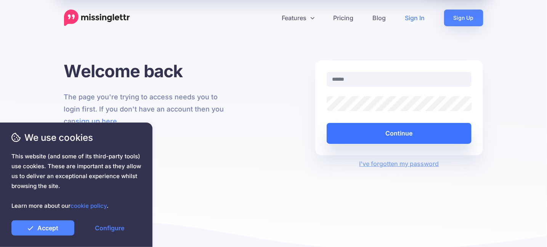
type input "**********"
click at [406, 136] on button "Continue" at bounding box center [399, 133] width 145 height 21
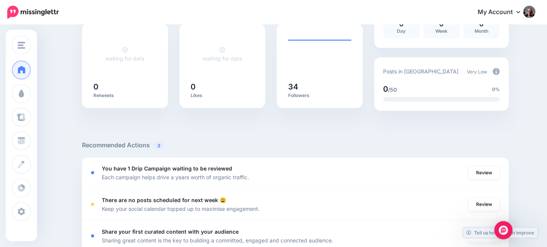
scroll to position [152, 0]
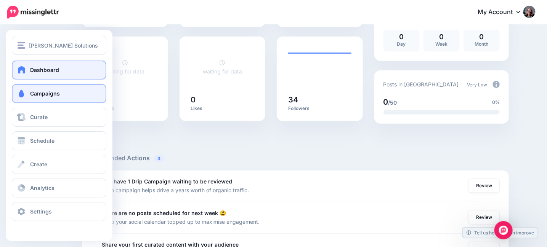
click at [33, 97] on span "Campaigns" at bounding box center [45, 93] width 30 height 6
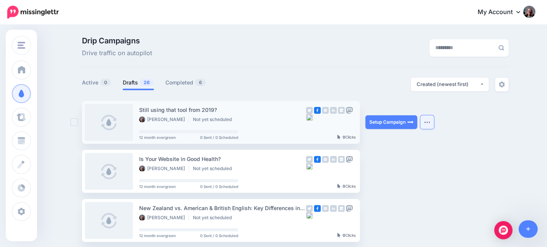
click at [430, 121] on img "button" at bounding box center [427, 122] width 6 height 2
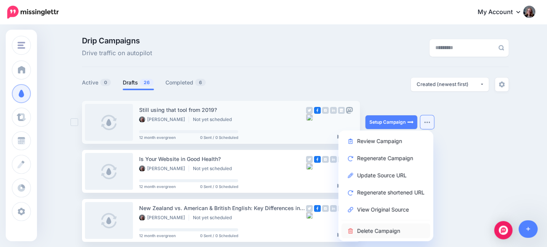
click at [388, 229] on link "Delete Campaign" at bounding box center [386, 231] width 89 height 15
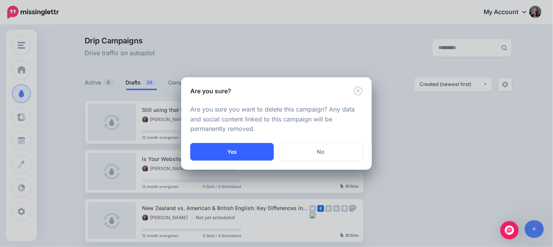
click at [233, 153] on button "Yes" at bounding box center [231, 152] width 83 height 18
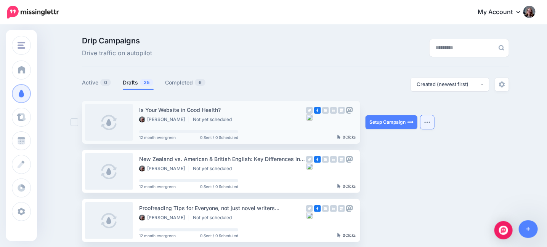
click at [430, 122] on img "button" at bounding box center [427, 122] width 6 height 2
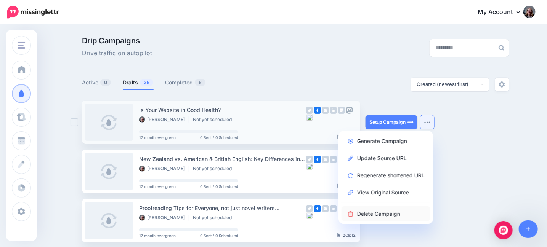
click at [386, 214] on link "Delete Campaign" at bounding box center [386, 214] width 89 height 15
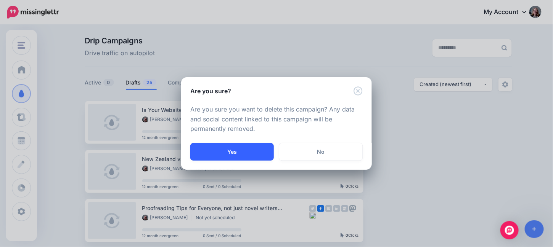
click at [244, 152] on button "Yes" at bounding box center [231, 152] width 83 height 18
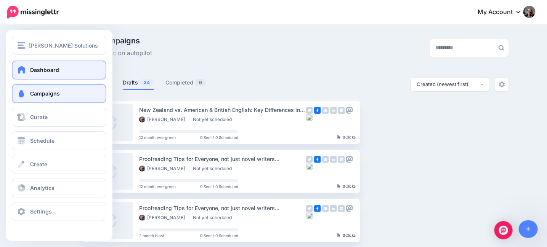
click at [43, 69] on span "Dashboard" at bounding box center [44, 70] width 29 height 6
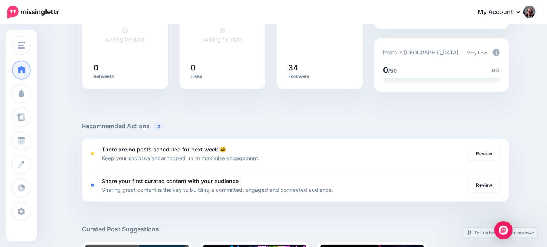
scroll to position [191, 0]
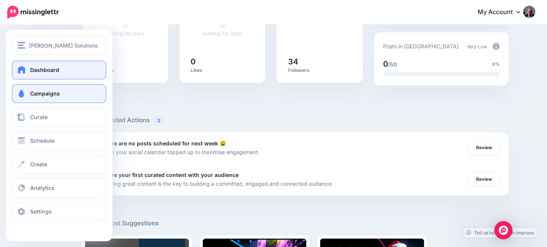
click at [37, 95] on span "Campaigns" at bounding box center [45, 93] width 30 height 6
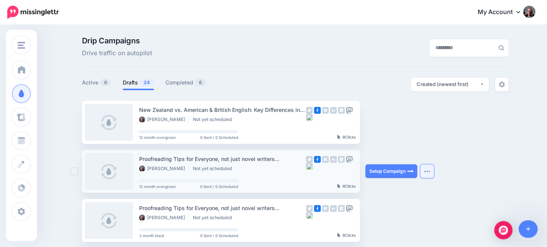
click at [432, 173] on button "button" at bounding box center [427, 172] width 14 height 14
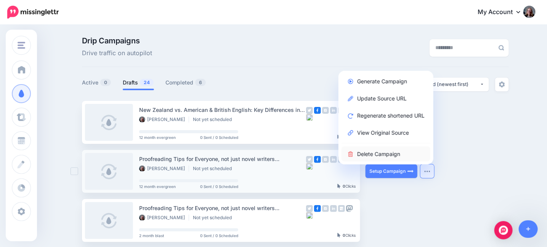
click at [383, 150] on link "Delete Campaign" at bounding box center [386, 154] width 89 height 15
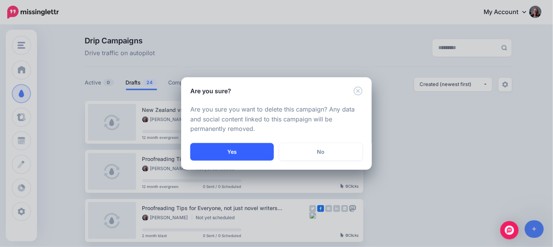
click at [258, 154] on button "Yes" at bounding box center [231, 152] width 83 height 18
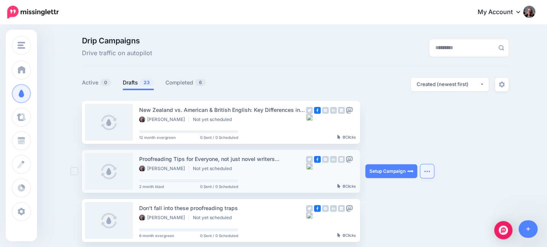
click at [427, 173] on button "button" at bounding box center [427, 172] width 14 height 14
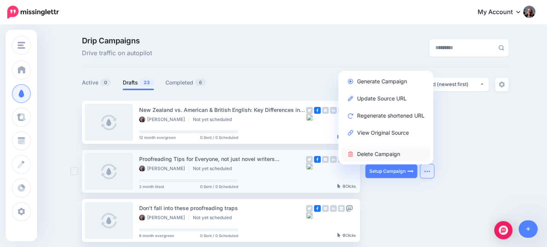
click at [387, 156] on link "Delete Campaign" at bounding box center [386, 154] width 89 height 15
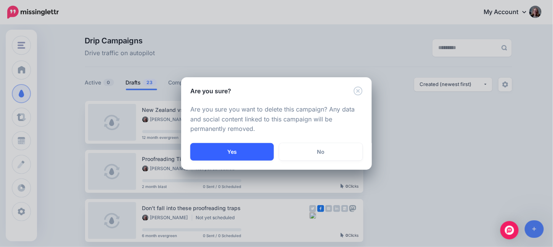
click at [259, 151] on button "Yes" at bounding box center [231, 152] width 83 height 18
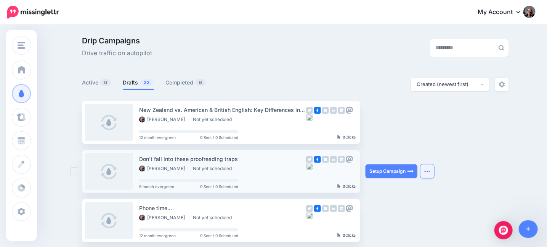
click at [432, 173] on button "button" at bounding box center [427, 172] width 14 height 14
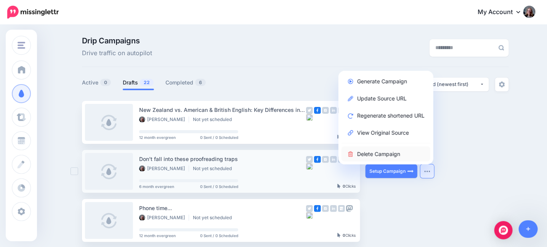
click at [390, 154] on link "Delete Campaign" at bounding box center [386, 154] width 89 height 15
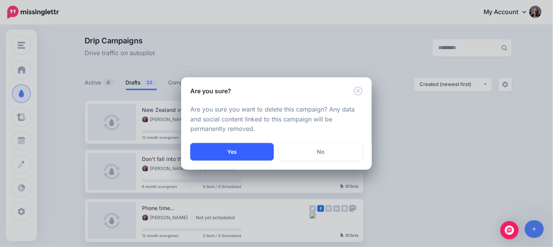
click at [263, 148] on button "Yes" at bounding box center [231, 152] width 83 height 18
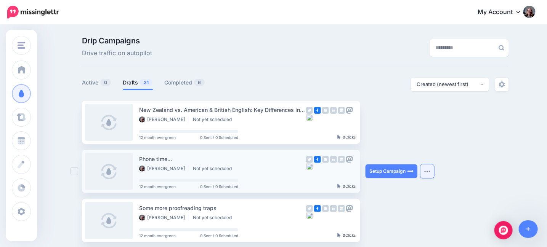
click at [434, 172] on button "button" at bounding box center [427, 172] width 14 height 14
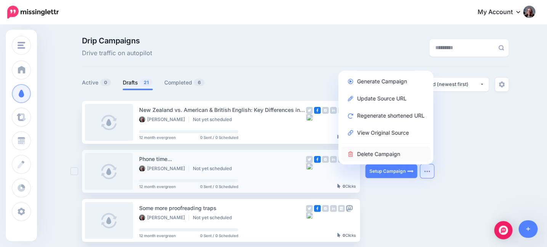
click at [391, 157] on link "Delete Campaign" at bounding box center [386, 154] width 89 height 15
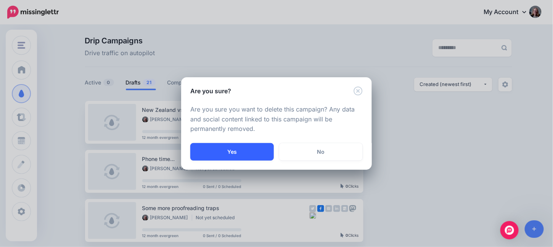
click at [261, 148] on button "Yes" at bounding box center [231, 152] width 83 height 18
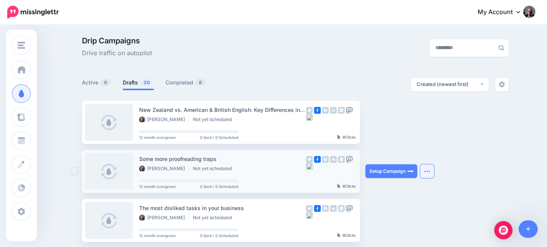
click at [430, 172] on img "button" at bounding box center [427, 171] width 6 height 2
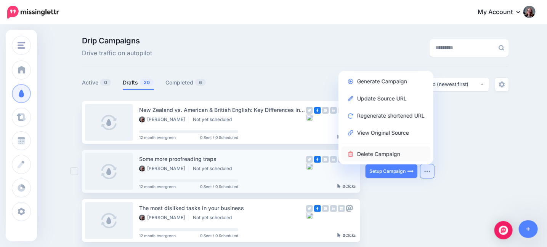
click at [379, 156] on link "Delete Campaign" at bounding box center [386, 154] width 89 height 15
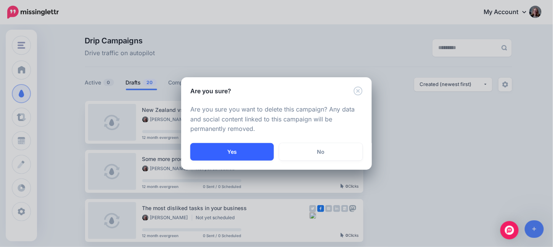
click at [262, 156] on button "Yes" at bounding box center [231, 152] width 83 height 18
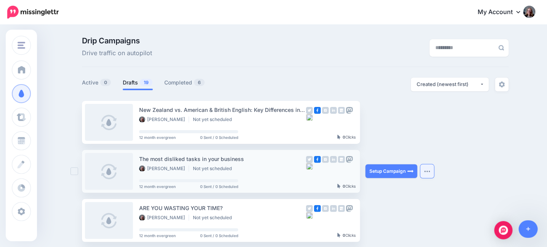
click at [434, 172] on button "button" at bounding box center [427, 172] width 14 height 14
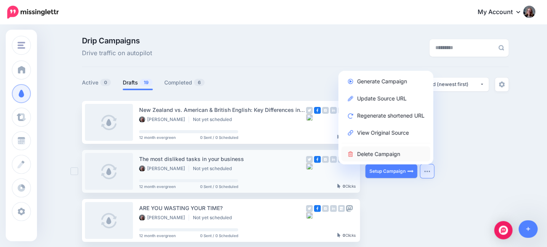
click at [387, 155] on link "Delete Campaign" at bounding box center [386, 154] width 89 height 15
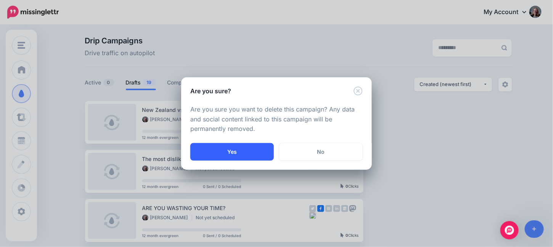
click at [247, 154] on button "Yes" at bounding box center [231, 152] width 83 height 18
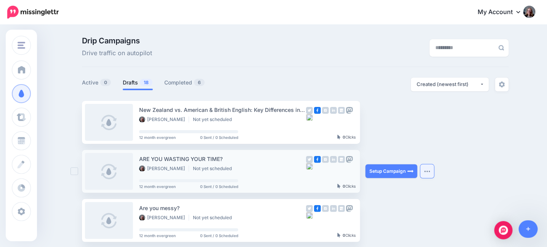
click at [430, 171] on img "button" at bounding box center [427, 171] width 6 height 2
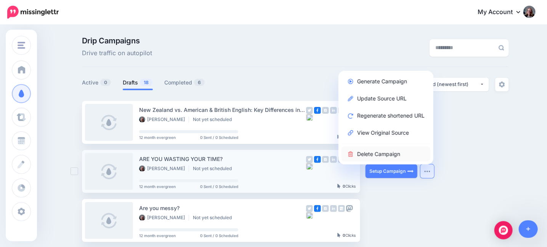
click at [383, 157] on link "Delete Campaign" at bounding box center [386, 154] width 89 height 15
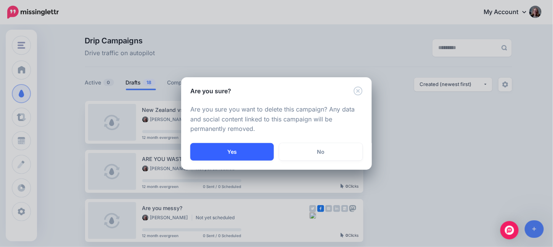
click at [265, 153] on button "Yes" at bounding box center [231, 152] width 83 height 18
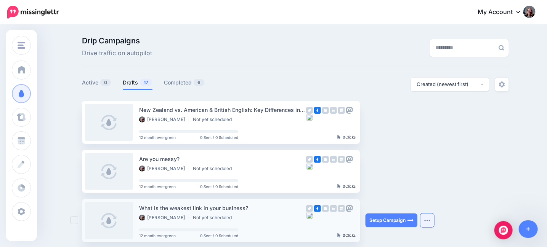
click at [429, 220] on img "button" at bounding box center [427, 221] width 6 height 2
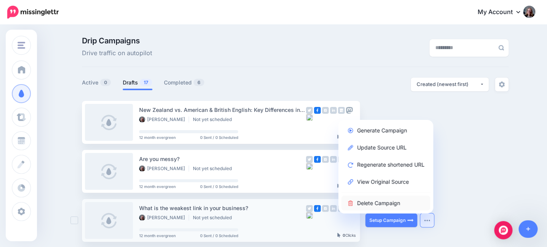
click at [411, 204] on link "Delete Campaign" at bounding box center [386, 203] width 89 height 15
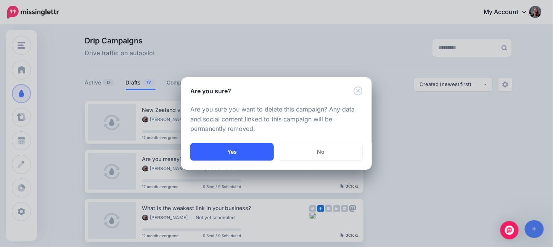
click at [255, 152] on button "Yes" at bounding box center [231, 152] width 83 height 18
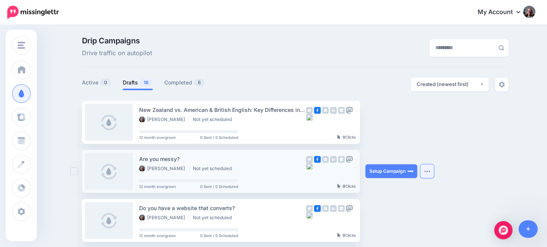
click at [430, 171] on img "button" at bounding box center [427, 171] width 6 height 2
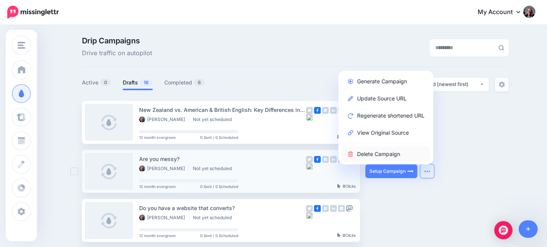
click at [384, 154] on link "Delete Campaign" at bounding box center [386, 154] width 89 height 15
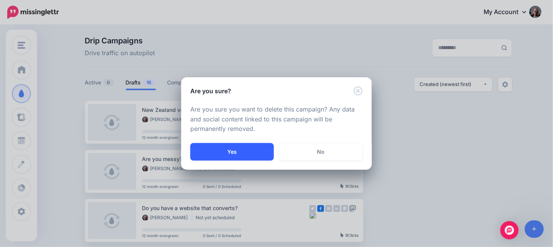
click at [262, 148] on button "Yes" at bounding box center [231, 152] width 83 height 18
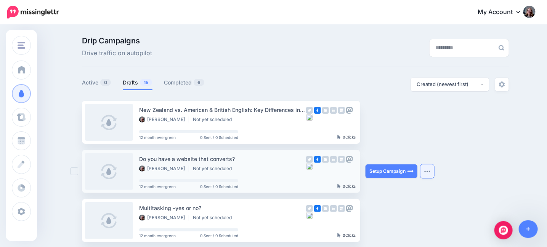
click at [430, 172] on img "button" at bounding box center [427, 171] width 6 height 2
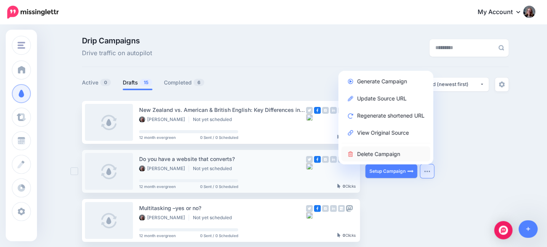
click at [371, 151] on link "Delete Campaign" at bounding box center [386, 154] width 89 height 15
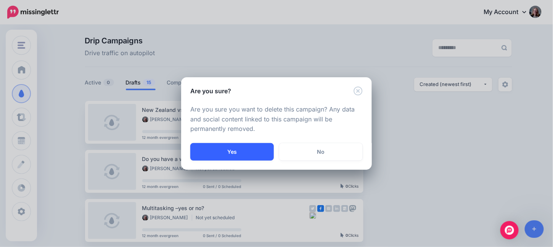
click at [240, 144] on button "Yes" at bounding box center [231, 152] width 83 height 18
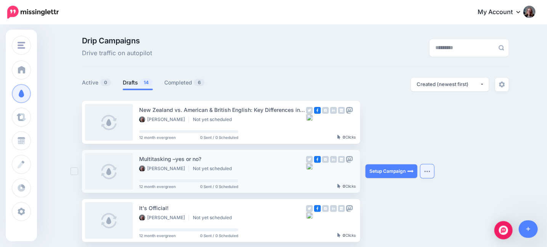
click at [431, 173] on button "button" at bounding box center [427, 172] width 14 height 14
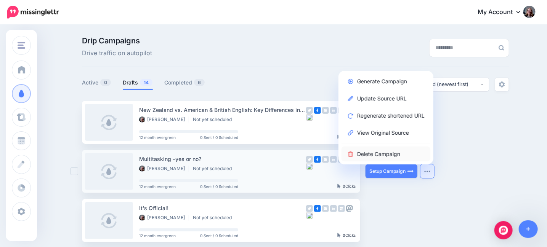
click at [377, 156] on link "Delete Campaign" at bounding box center [386, 154] width 89 height 15
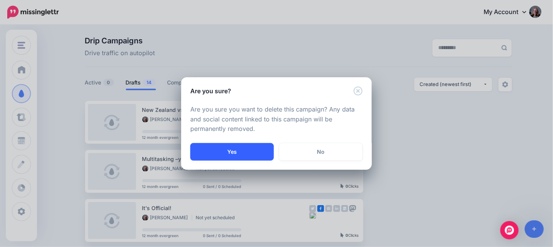
click at [245, 145] on button "Yes" at bounding box center [231, 152] width 83 height 18
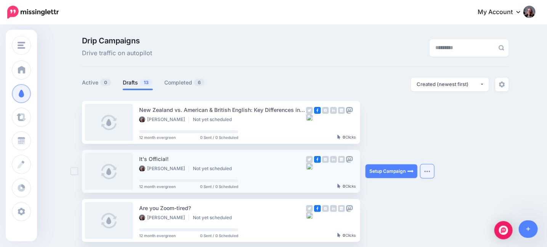
click at [428, 172] on img "button" at bounding box center [427, 171] width 6 height 2
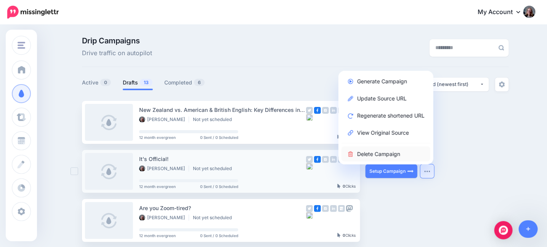
click at [372, 147] on link "Delete Campaign" at bounding box center [386, 154] width 89 height 15
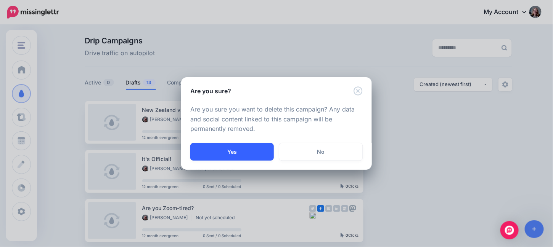
click at [250, 151] on button "Yes" at bounding box center [231, 152] width 83 height 18
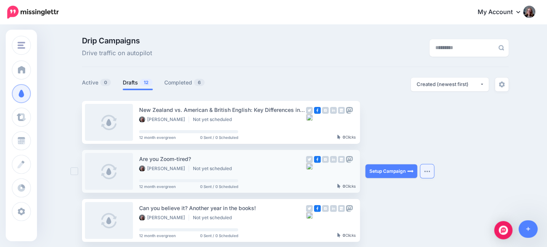
click at [431, 173] on button "button" at bounding box center [427, 172] width 14 height 14
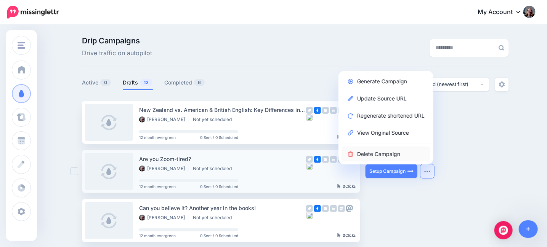
click at [365, 153] on link "Delete Campaign" at bounding box center [386, 154] width 89 height 15
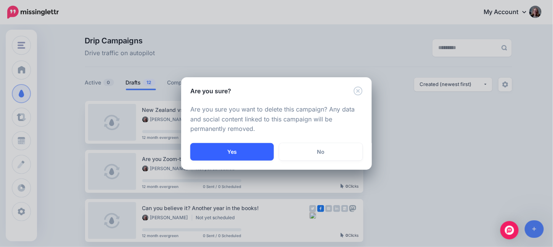
click at [240, 153] on button "Yes" at bounding box center [231, 152] width 83 height 18
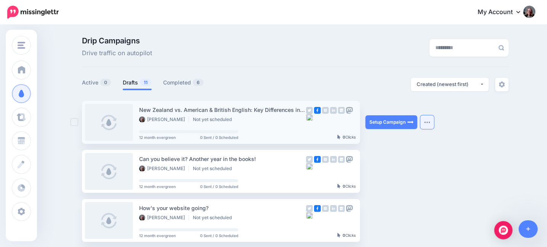
click at [432, 124] on button "button" at bounding box center [427, 123] width 14 height 14
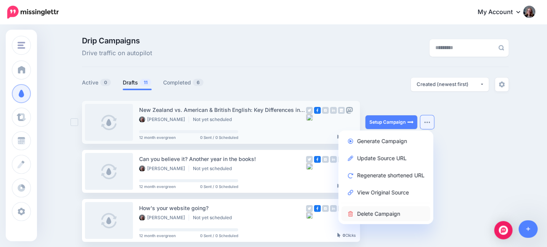
click at [382, 217] on link "Delete Campaign" at bounding box center [386, 214] width 89 height 15
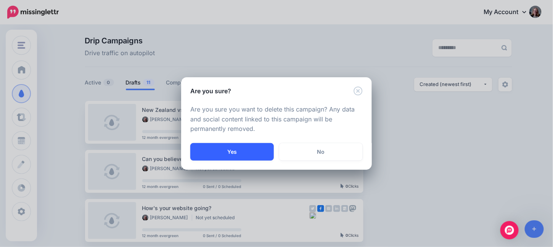
click at [244, 154] on button "Yes" at bounding box center [231, 152] width 83 height 18
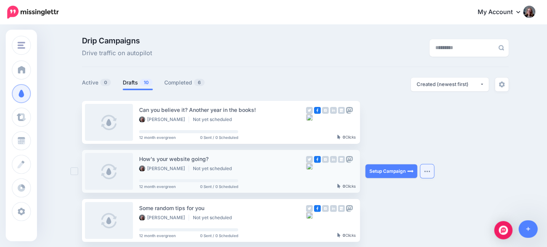
click at [427, 176] on button "button" at bounding box center [427, 172] width 14 height 14
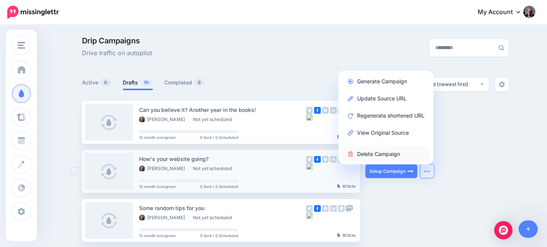
click at [385, 151] on link "Delete Campaign" at bounding box center [386, 154] width 89 height 15
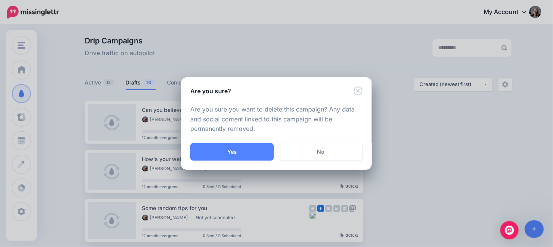
click at [274, 155] on div "Yes No" at bounding box center [276, 156] width 191 height 27
click at [271, 155] on button "Yes" at bounding box center [231, 152] width 83 height 18
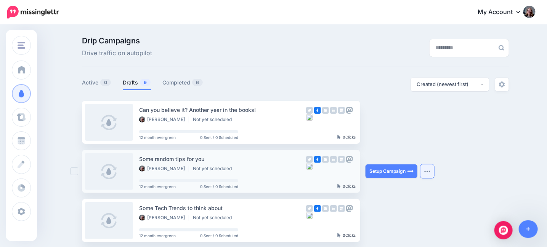
click at [434, 175] on button "button" at bounding box center [427, 172] width 14 height 14
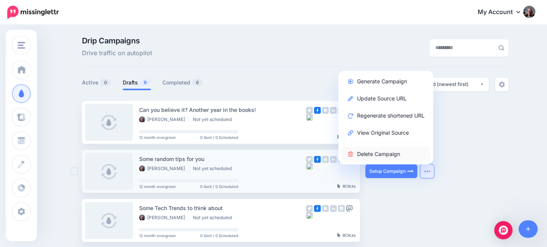
click at [394, 153] on link "Delete Campaign" at bounding box center [386, 154] width 89 height 15
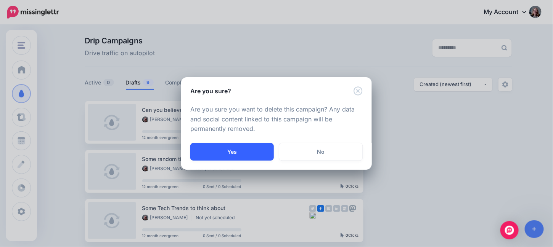
click at [244, 148] on button "Yes" at bounding box center [231, 152] width 83 height 18
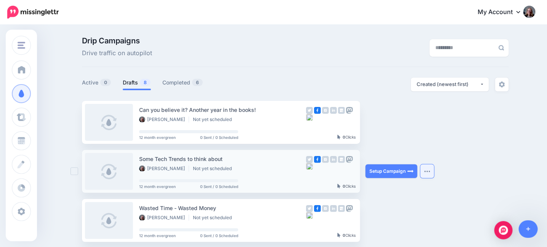
click at [428, 175] on button "button" at bounding box center [427, 172] width 14 height 14
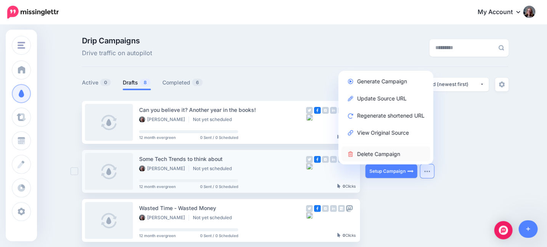
click at [376, 153] on link "Delete Campaign" at bounding box center [386, 154] width 89 height 15
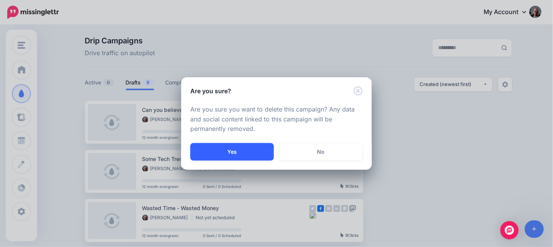
click at [232, 148] on button "Yes" at bounding box center [231, 152] width 83 height 18
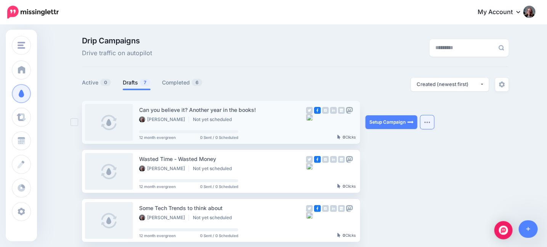
click at [430, 121] on img "button" at bounding box center [427, 122] width 6 height 2
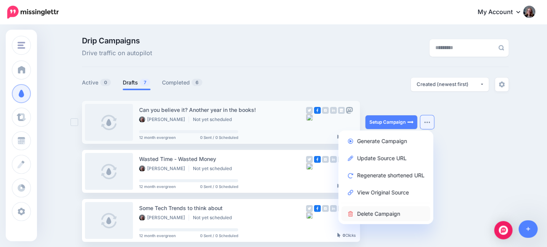
click at [376, 215] on link "Delete Campaign" at bounding box center [386, 214] width 89 height 15
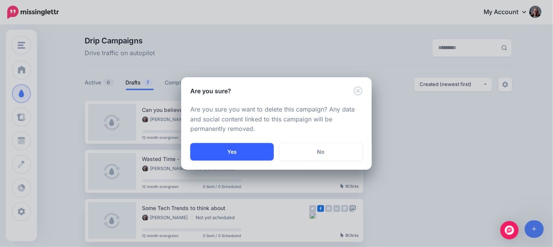
click at [259, 153] on button "Yes" at bounding box center [231, 152] width 83 height 18
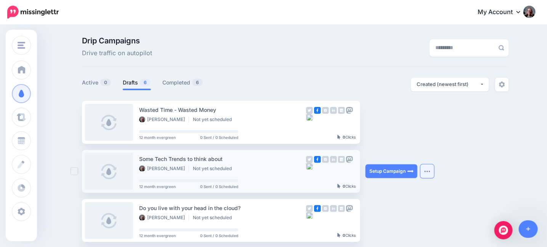
click at [432, 175] on button "button" at bounding box center [427, 172] width 14 height 14
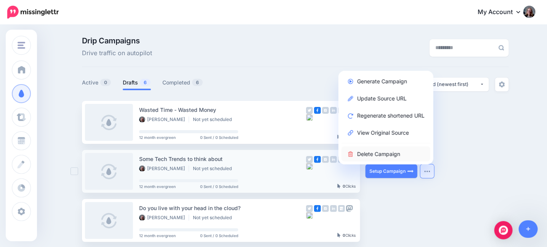
click at [364, 153] on link "Delete Campaign" at bounding box center [386, 154] width 89 height 15
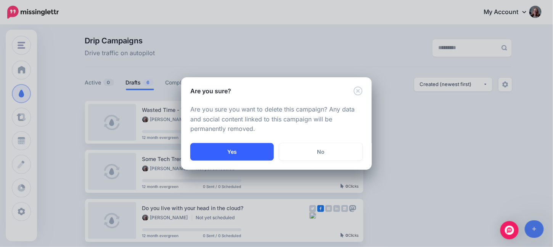
click at [247, 148] on button "Yes" at bounding box center [231, 152] width 83 height 18
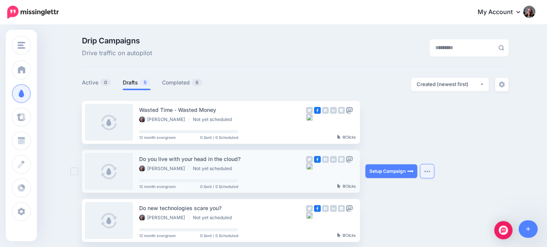
click at [430, 172] on img "button" at bounding box center [427, 171] width 6 height 2
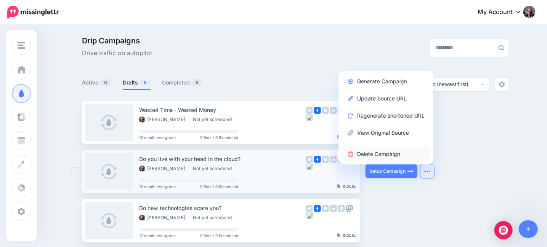
click at [394, 154] on link "Delete Campaign" at bounding box center [386, 154] width 89 height 15
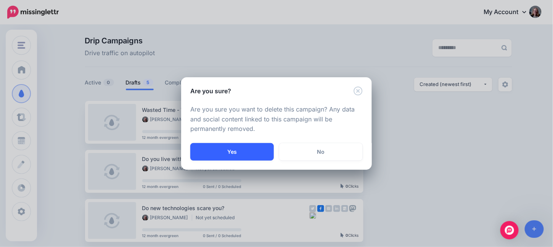
click at [243, 152] on button "Yes" at bounding box center [231, 152] width 83 height 18
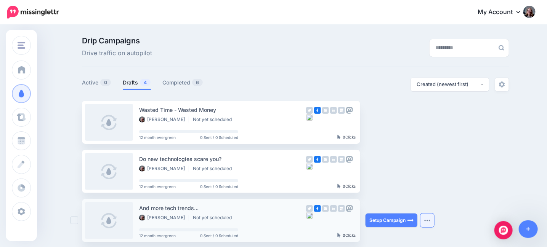
click at [430, 218] on button "button" at bounding box center [427, 221] width 14 height 14
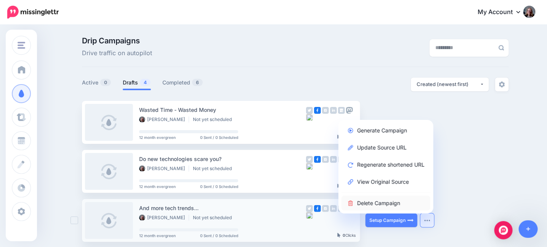
click at [384, 200] on link "Delete Campaign" at bounding box center [386, 203] width 89 height 15
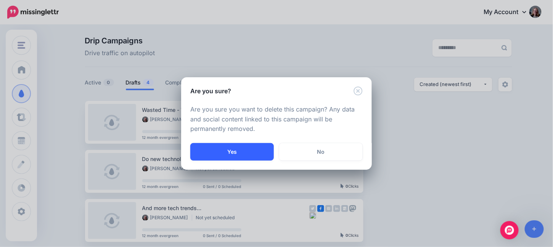
click at [264, 155] on button "Yes" at bounding box center [231, 152] width 83 height 18
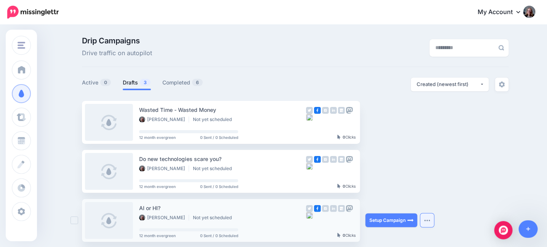
click at [430, 222] on button "button" at bounding box center [427, 221] width 14 height 14
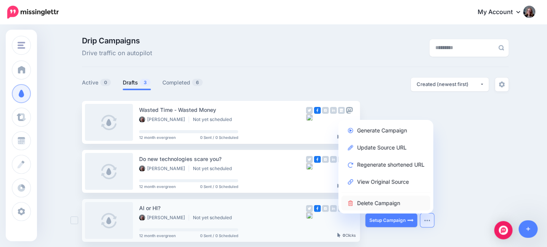
click at [381, 201] on link "Delete Campaign" at bounding box center [386, 203] width 89 height 15
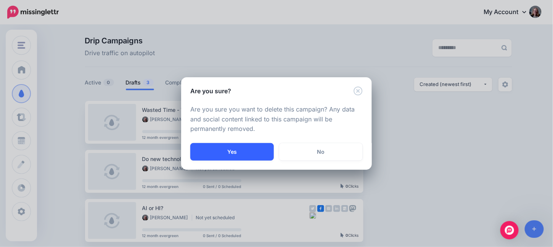
click at [238, 152] on button "Yes" at bounding box center [231, 152] width 83 height 18
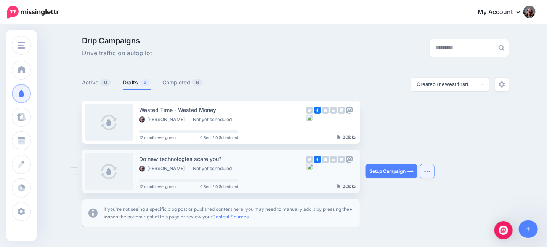
click at [430, 172] on img "button" at bounding box center [427, 171] width 6 height 2
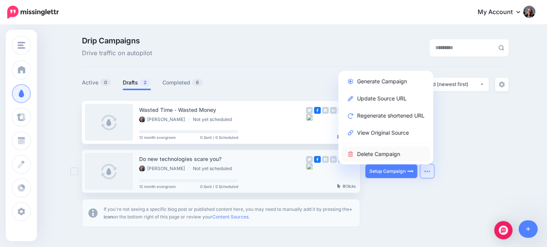
click at [373, 159] on link "Delete Campaign" at bounding box center [386, 154] width 89 height 15
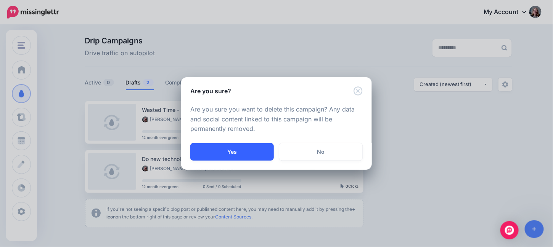
click at [253, 149] on button "Yes" at bounding box center [231, 152] width 83 height 18
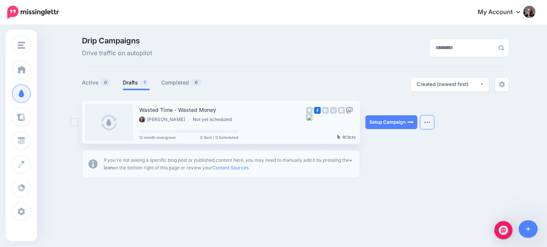
click at [427, 124] on button "button" at bounding box center [427, 123] width 14 height 14
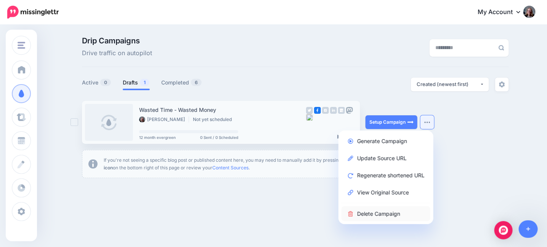
click at [380, 213] on link "Delete Campaign" at bounding box center [386, 214] width 89 height 15
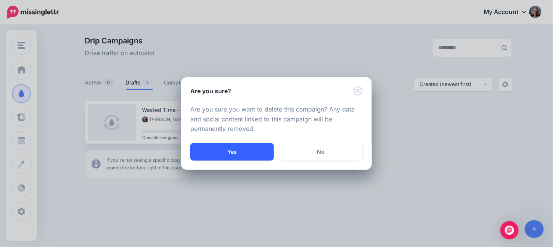
click at [235, 153] on button "Yes" at bounding box center [231, 152] width 83 height 18
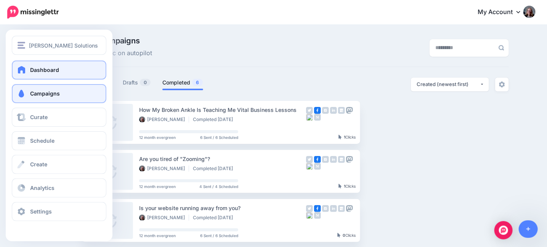
click at [21, 72] on span at bounding box center [22, 70] width 10 height 8
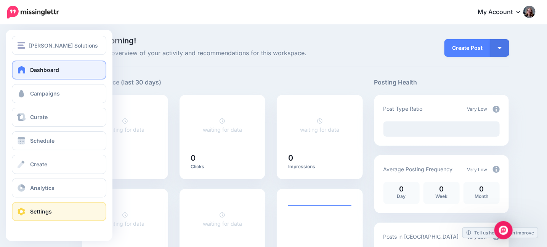
click at [27, 209] on link "Settings" at bounding box center [59, 211] width 95 height 19
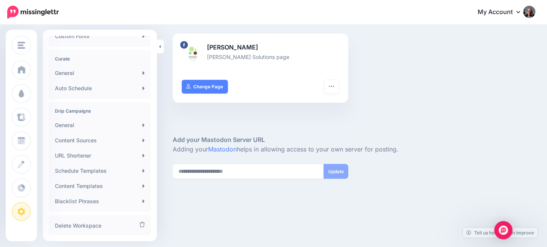
scroll to position [171, 0]
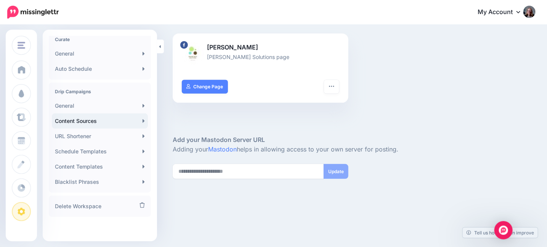
click at [77, 124] on link "Content Sources" at bounding box center [100, 121] width 96 height 15
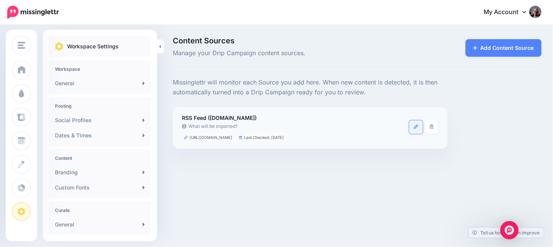
click at [414, 130] on link at bounding box center [416, 127] width 14 height 14
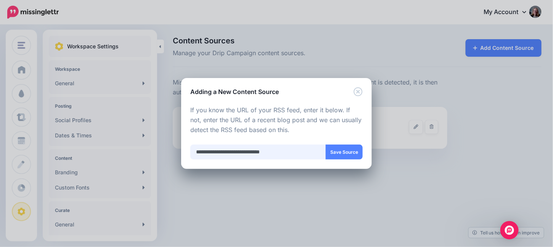
click at [292, 153] on input "**********" at bounding box center [258, 152] width 136 height 15
type input "**********"
click at [342, 151] on button "Save Source" at bounding box center [344, 152] width 37 height 15
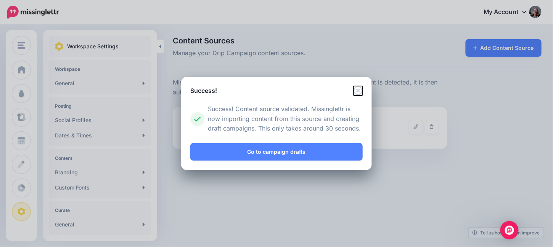
click at [357, 91] on icon "Close" at bounding box center [357, 90] width 9 height 9
